Goal: Transaction & Acquisition: Purchase product/service

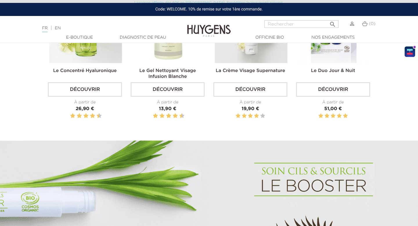
scroll to position [154, 0]
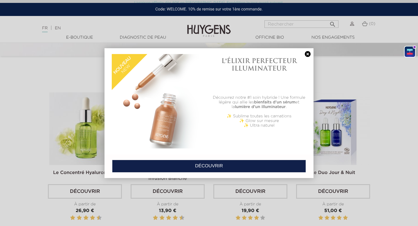
click at [177, 176] on div "DÉCOUVRIR" at bounding box center [208, 166] width 209 height 24
click at [179, 168] on link "DÉCOUVRIR" at bounding box center [209, 166] width 194 height 13
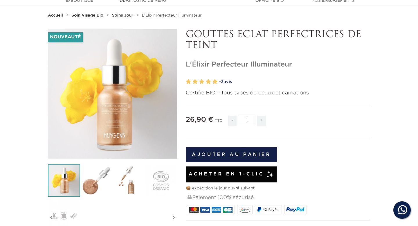
scroll to position [48, 0]
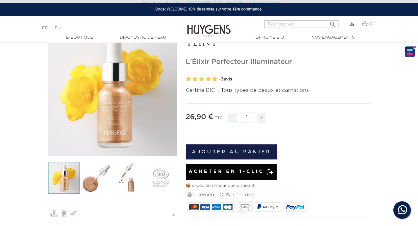
click at [259, 119] on span "+" at bounding box center [261, 118] width 9 height 10
type input "2"
click at [250, 175] on div "Acheter en 1-clic" at bounding box center [231, 172] width 91 height 16
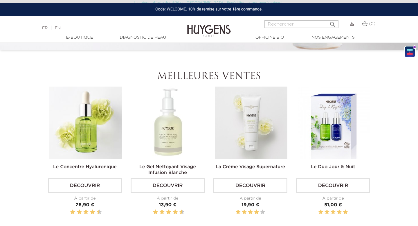
scroll to position [162, 0]
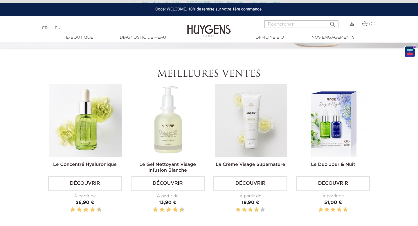
click at [259, 179] on link "Découvrir" at bounding box center [250, 183] width 74 height 15
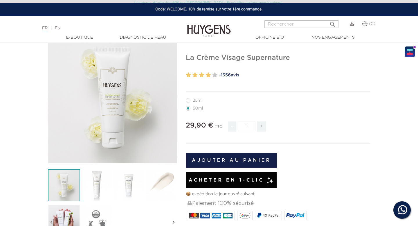
scroll to position [49, 0]
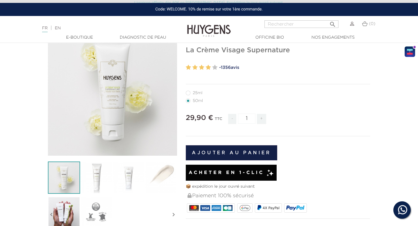
click at [226, 150] on button "Ajouter au panier" at bounding box center [231, 152] width 91 height 15
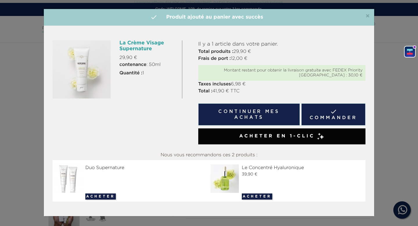
click at [311, 118] on link " Commander" at bounding box center [333, 114] width 64 height 22
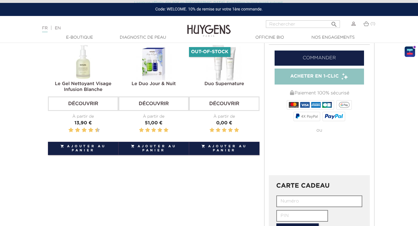
scroll to position [104, 0]
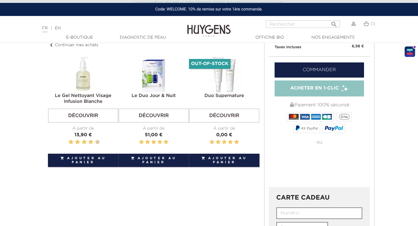
click at [293, 64] on link "Commander" at bounding box center [319, 69] width 89 height 15
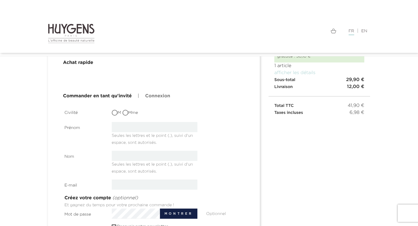
scroll to position [46, 0]
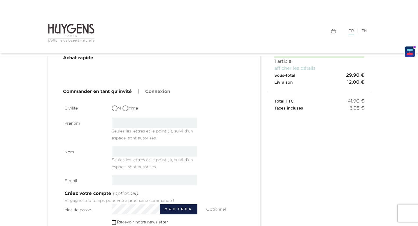
click at [166, 125] on input "text" at bounding box center [155, 123] width 86 height 10
type input "Jean"
type input "Pierr"
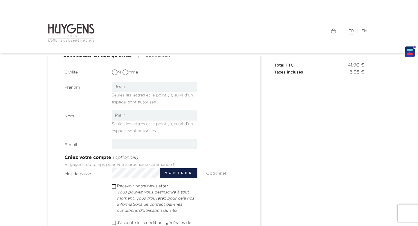
scroll to position [99, 0]
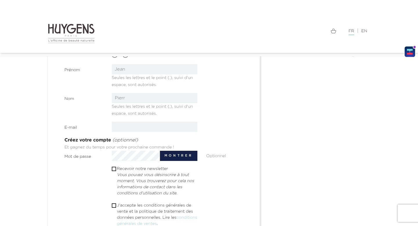
click at [145, 124] on input "email" at bounding box center [155, 127] width 86 height 10
type input "pierrj25@gmail.com"
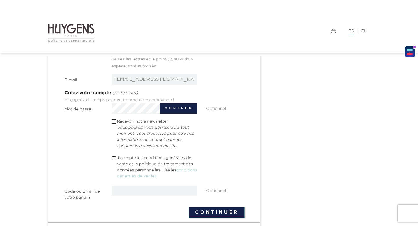
scroll to position [147, 0]
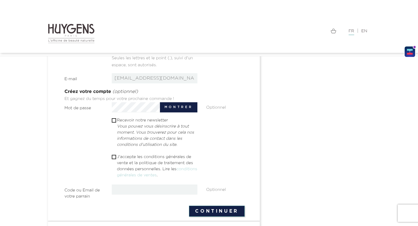
click at [116, 158] on span " J'accepte les conditions générales de vente et la politique de traitement des…" at bounding box center [155, 167] width 86 height 26
click at [116, 158] on span "" at bounding box center [114, 157] width 4 height 4
click at [114, 155] on input "checkbox" at bounding box center [114, 157] width 4 height 4
checkbox input "true"
click at [229, 213] on button "Continuer" at bounding box center [217, 211] width 56 height 11
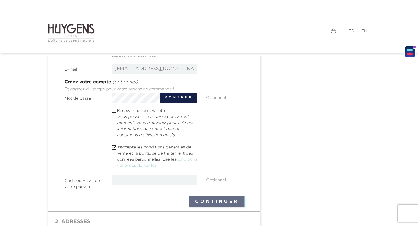
scroll to position [160, 0]
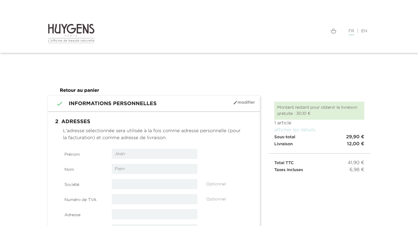
select select "8"
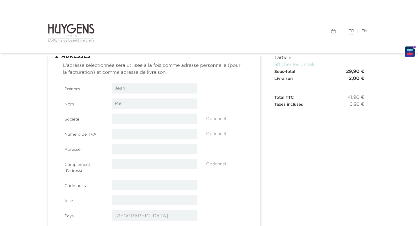
scroll to position [62, 0]
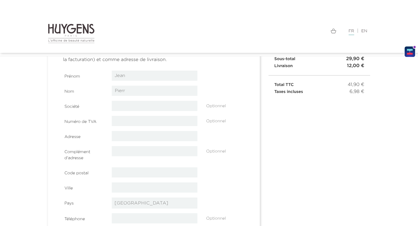
click at [139, 135] on input "text" at bounding box center [155, 136] width 86 height 10
type input "110 Avenue de France"
type input "75013"
type input "Paris"
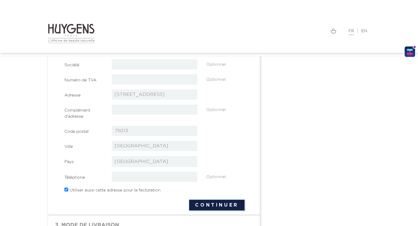
scroll to position [154, 0]
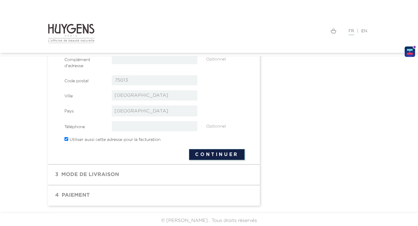
click at [226, 159] on button "Continuer" at bounding box center [217, 154] width 56 height 11
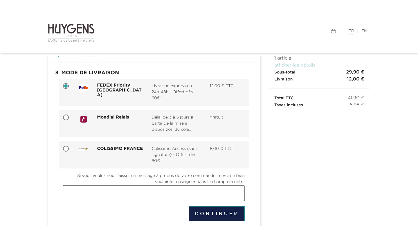
scroll to position [55, 0]
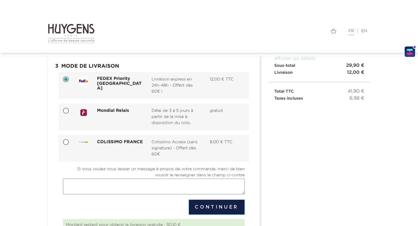
click at [104, 114] on div "Mondial Relais" at bounding box center [120, 112] width 55 height 8
click at [69, 114] on input "Mondial Relais Délai de 3 à 5 jours à partir de la mise à disposition du colis.…" at bounding box center [67, 111] width 6 height 6
radio input "true"
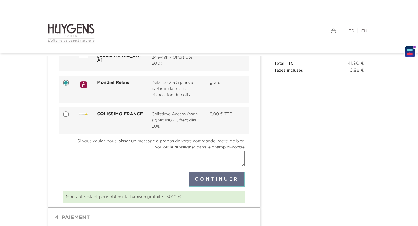
scroll to position [108, 0]
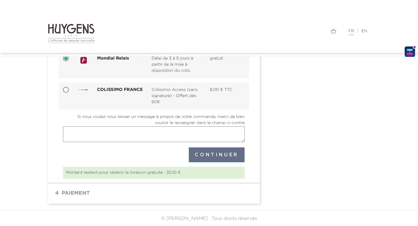
click at [215, 139] on textarea "Si vous voulez nous laisser un message à propos de votre commande, merci de bie…" at bounding box center [154, 134] width 182 height 16
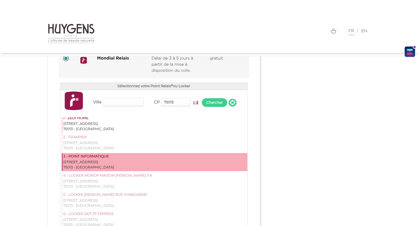
scroll to position [9, 0]
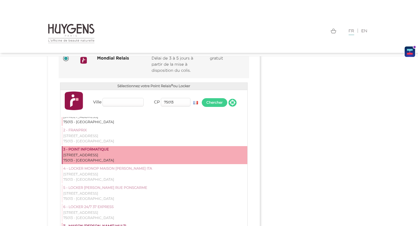
click at [213, 151] on div "3 - POINT INFORMATIQUE" at bounding box center [154, 150] width 183 height 6
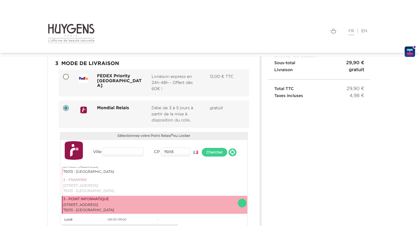
scroll to position [59, 0]
drag, startPoint x: 212, startPoint y: 151, endPoint x: 207, endPoint y: 196, distance: 45.6
click at [207, 196] on div "Ville CP 75013 FR ES BE NL LU DE AT PT PL IT Lundi" at bounding box center [153, 215] width 187 height 152
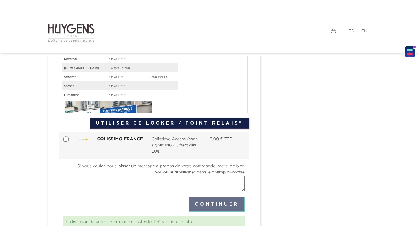
scroll to position [240, 0]
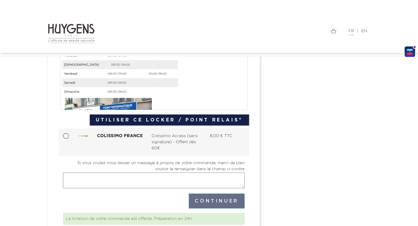
click at [201, 123] on button "Utiliser ce Locker / Point Relais®" at bounding box center [169, 119] width 159 height 11
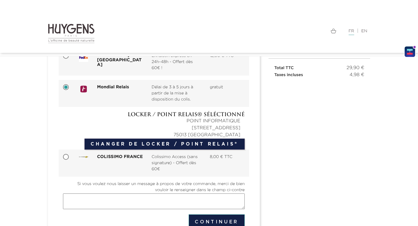
click at [214, 218] on button "Continuer" at bounding box center [217, 221] width 56 height 15
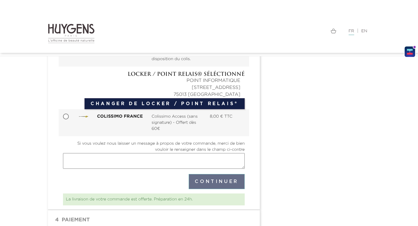
scroll to position [106, 0]
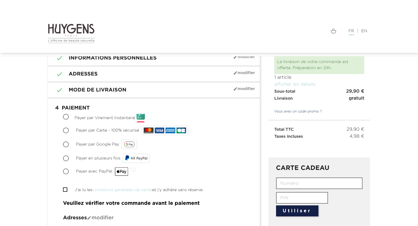
scroll to position [40, 0]
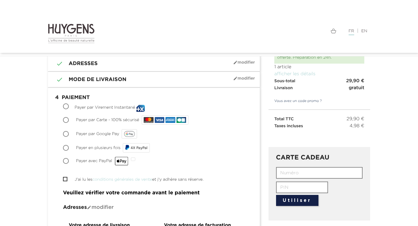
click at [98, 119] on span "Payer par Carte - 100% sécurisé" at bounding box center [107, 120] width 63 height 4
click at [69, 119] on input "Payer par Carte - 100% sécurisé" at bounding box center [67, 121] width 6 height 6
radio input "true"
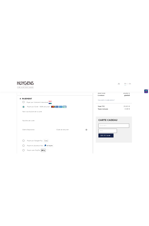
scroll to position [62, 0]
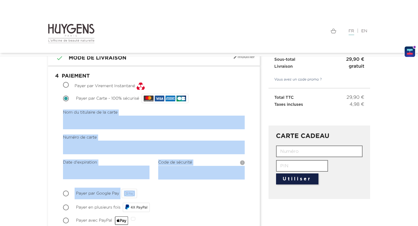
drag, startPoint x: 40, startPoint y: 108, endPoint x: 223, endPoint y: 195, distance: 203.2
click at [97, 115] on label "Nom du titulaire de la carte" at bounding box center [90, 111] width 55 height 9
drag, startPoint x: 53, startPoint y: 107, endPoint x: 167, endPoint y: 194, distance: 143.4
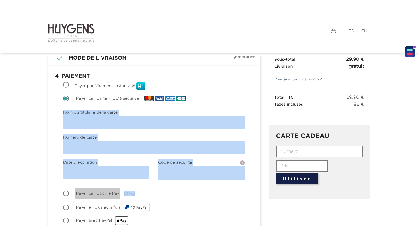
click at [87, 111] on label "Nom du titulaire de la carte" at bounding box center [90, 111] width 55 height 9
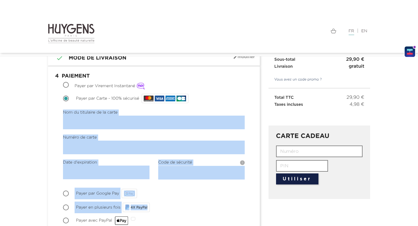
drag, startPoint x: 55, startPoint y: 113, endPoint x: 152, endPoint y: 202, distance: 132.7
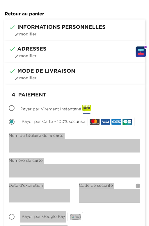
scroll to position [0, 0]
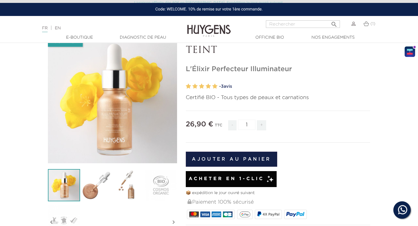
scroll to position [54, 0]
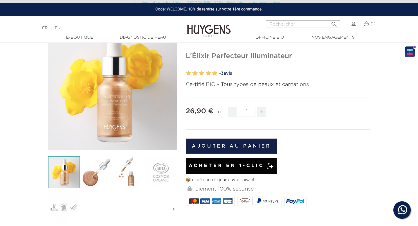
click at [225, 145] on button "Ajouter au panier" at bounding box center [231, 145] width 91 height 15
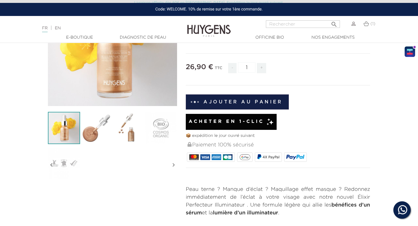
scroll to position [99, 0]
